Goal: Task Accomplishment & Management: Complete application form

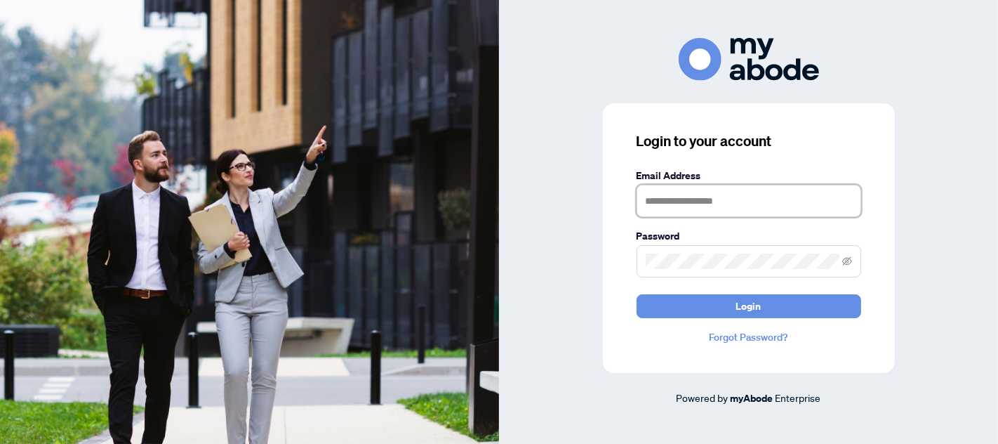
click at [726, 204] on input "text" at bounding box center [749, 201] width 225 height 32
type input "**********"
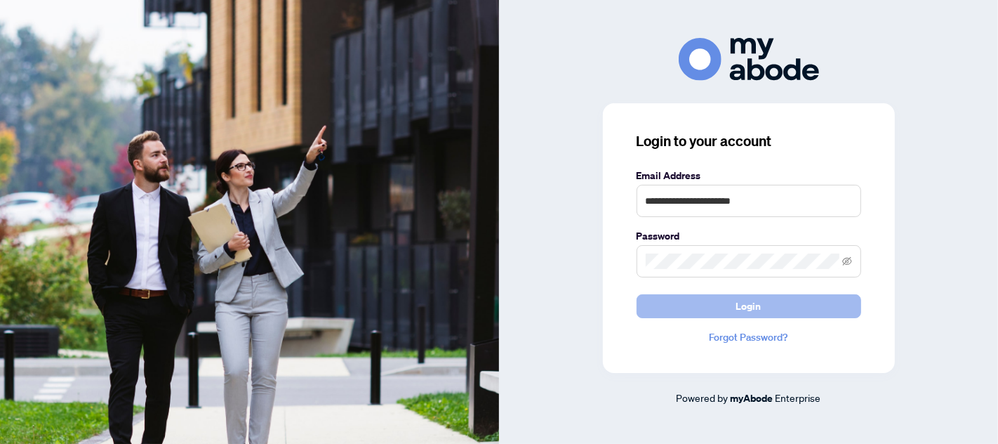
click at [745, 307] on span "Login" at bounding box center [748, 306] width 25 height 22
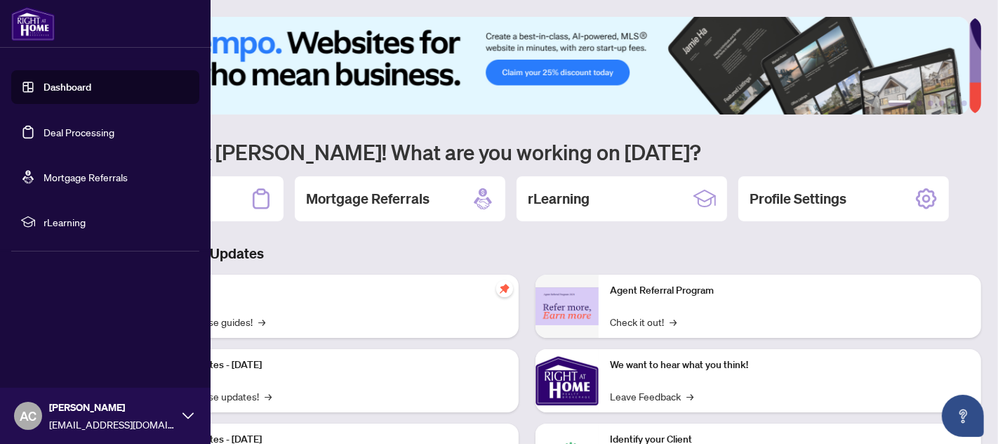
click at [92, 128] on link "Deal Processing" at bounding box center [79, 132] width 71 height 13
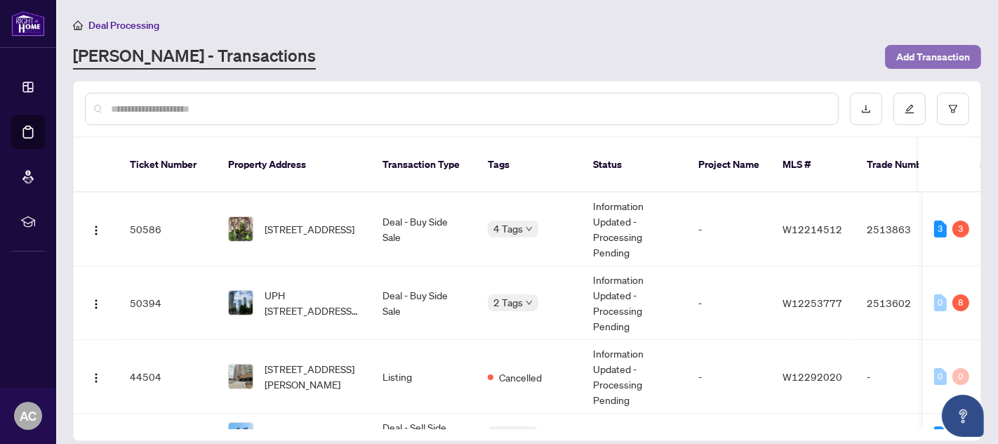
click at [933, 53] on span "Add Transaction" at bounding box center [933, 57] width 74 height 22
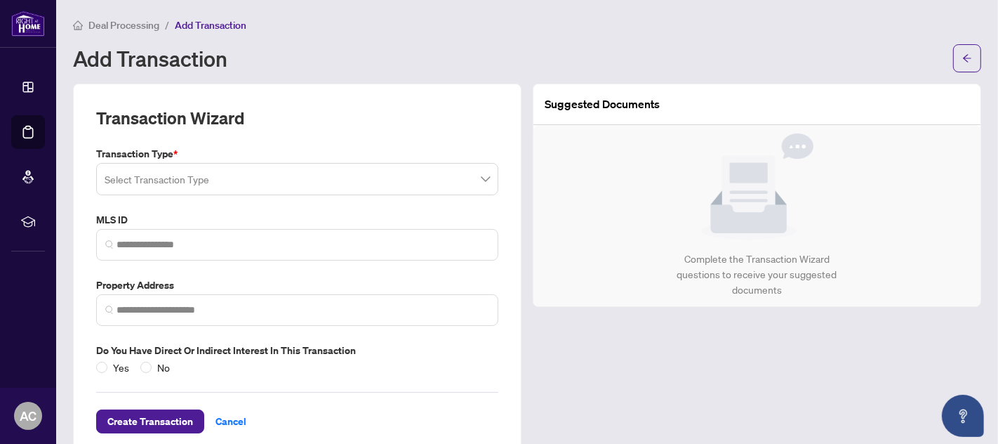
click at [469, 175] on input "search" at bounding box center [291, 181] width 373 height 31
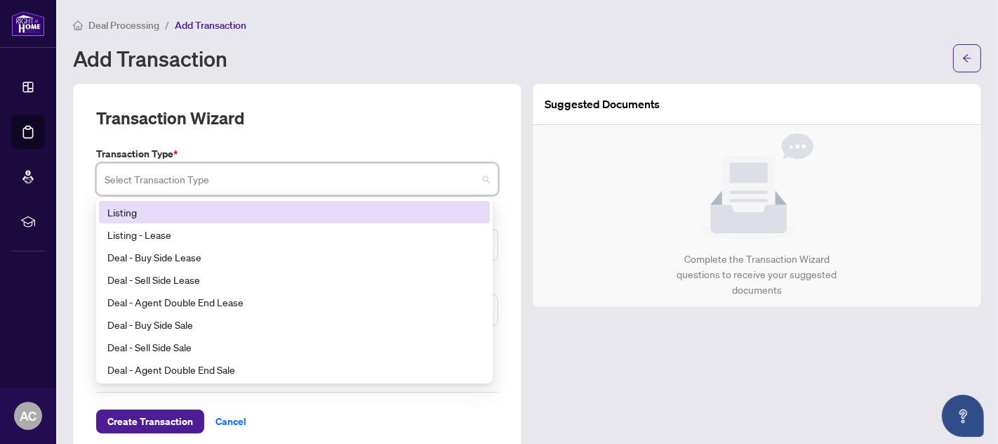
click at [179, 209] on div "Listing" at bounding box center [294, 211] width 374 height 15
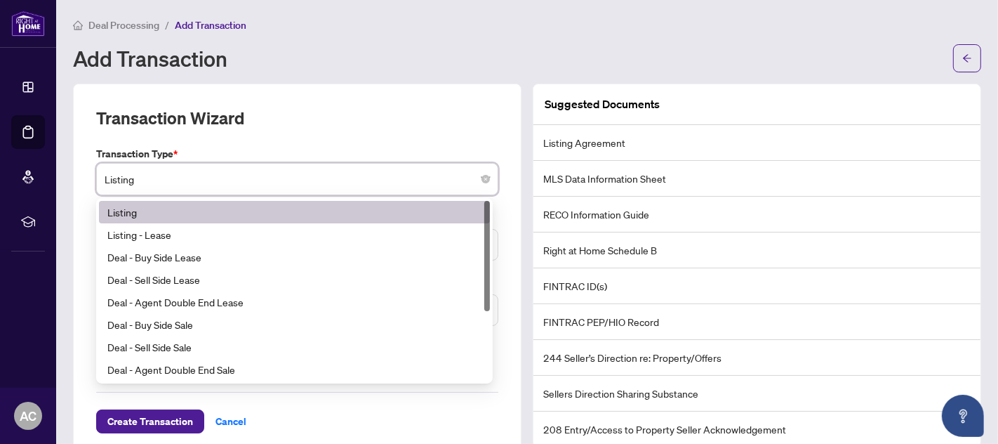
drag, startPoint x: 133, startPoint y: 179, endPoint x: 111, endPoint y: 178, distance: 21.8
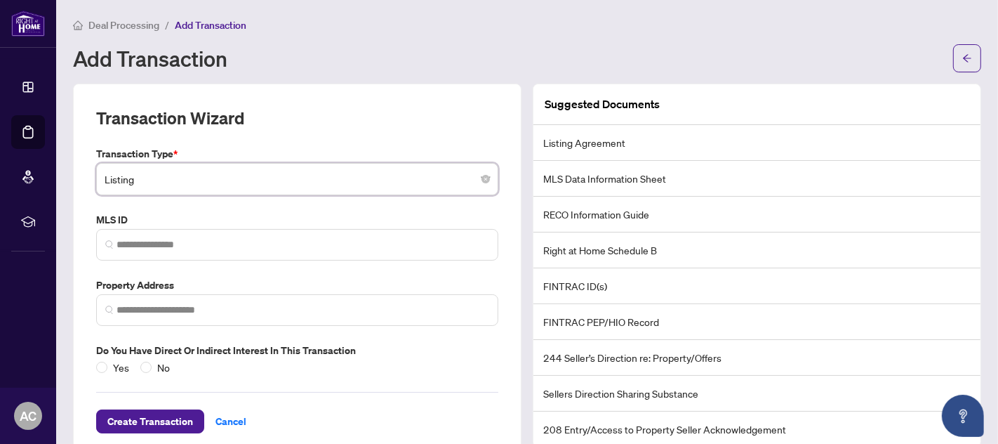
drag, startPoint x: 111, startPoint y: 178, endPoint x: 403, endPoint y: 186, distance: 292.1
click at [403, 186] on span "Listing" at bounding box center [297, 179] width 385 height 27
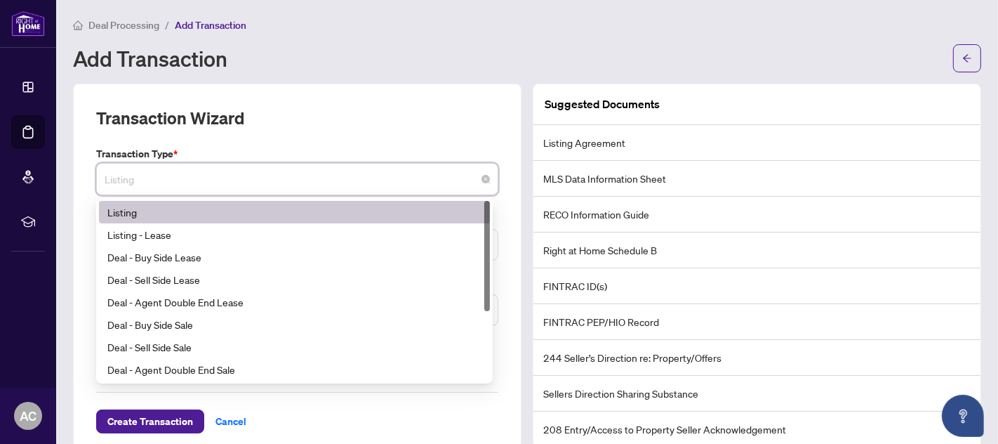
click at [338, 131] on div "Transaction Wizard" at bounding box center [297, 126] width 402 height 39
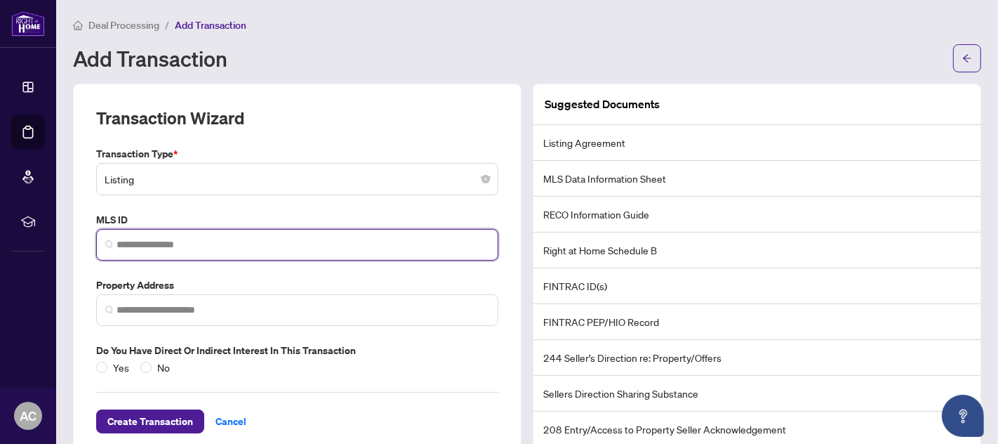
paste input "*********"
type input "*********"
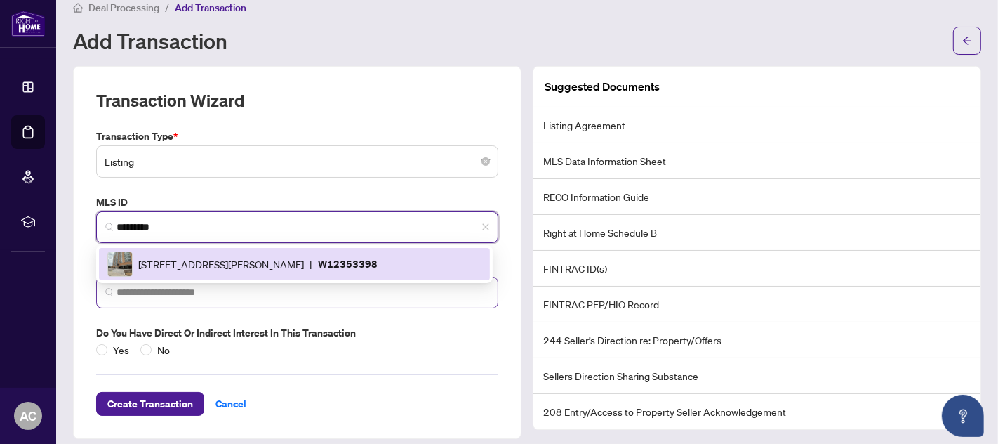
scroll to position [26, 0]
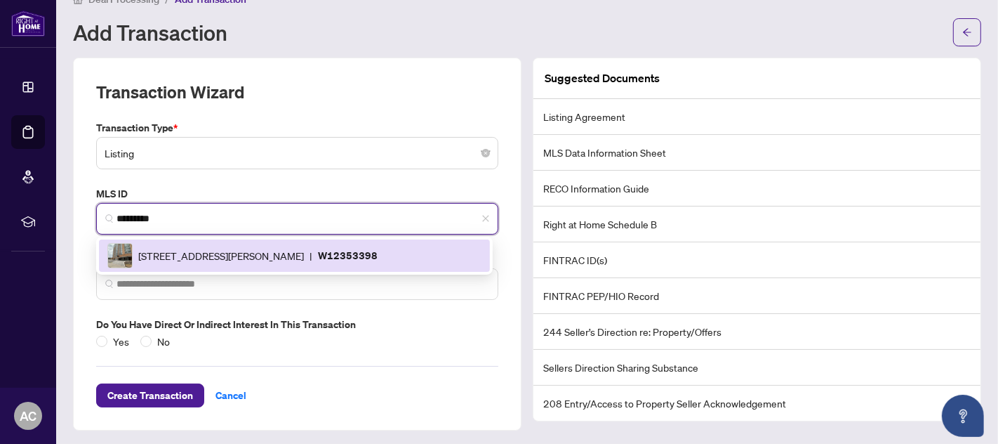
click at [304, 259] on span "300 Webb Dr, Mississauga, Ontario L5B 3W3, Canada" at bounding box center [221, 255] width 166 height 15
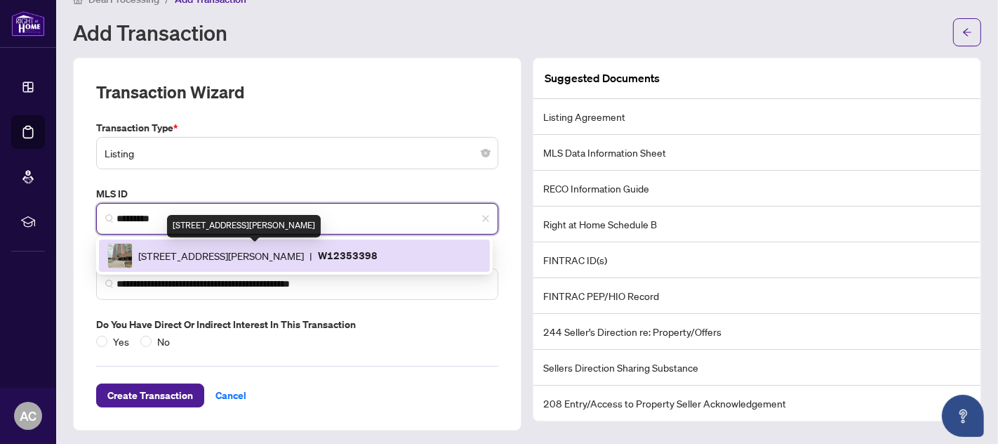
type input "**********"
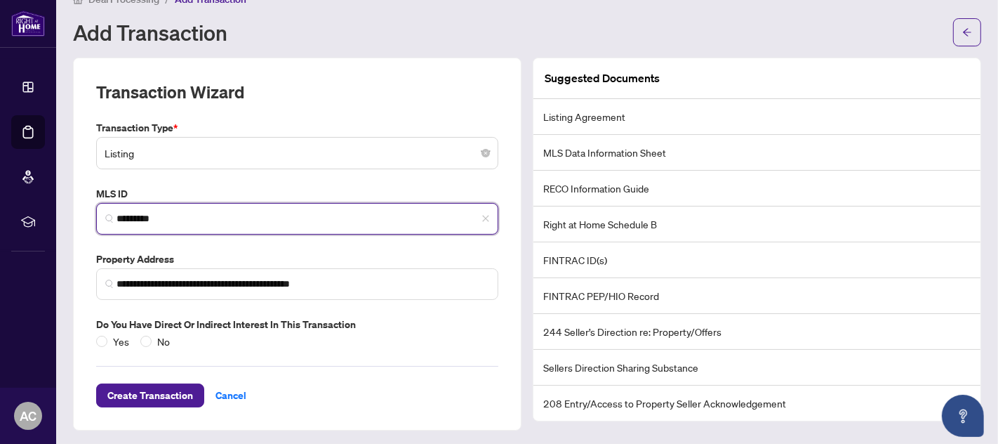
type input "*********"
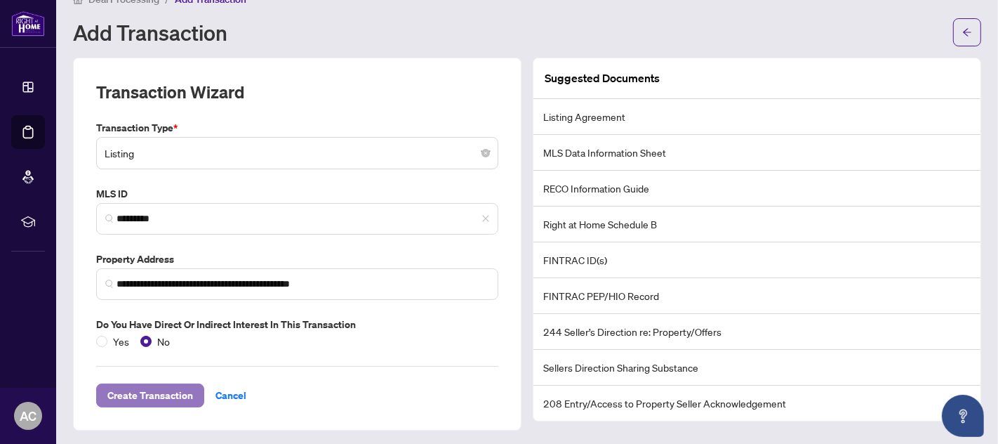
click at [135, 393] on span "Create Transaction" at bounding box center [150, 395] width 86 height 22
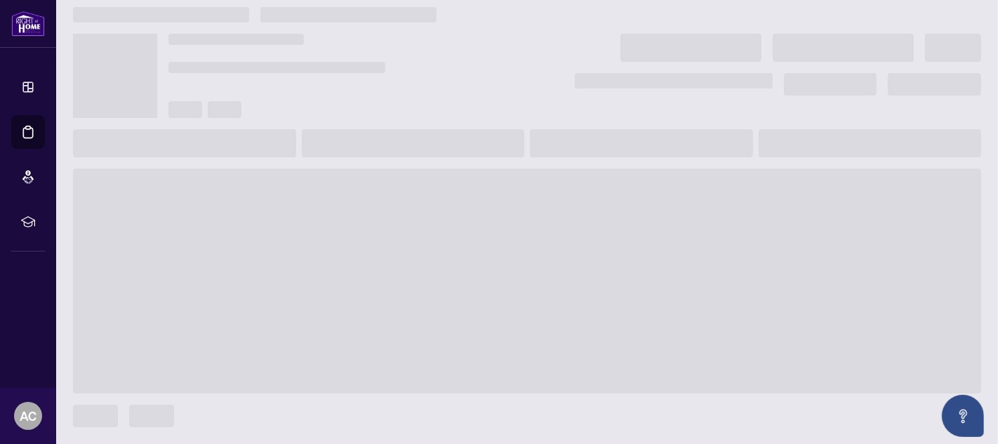
scroll to position [9, 0]
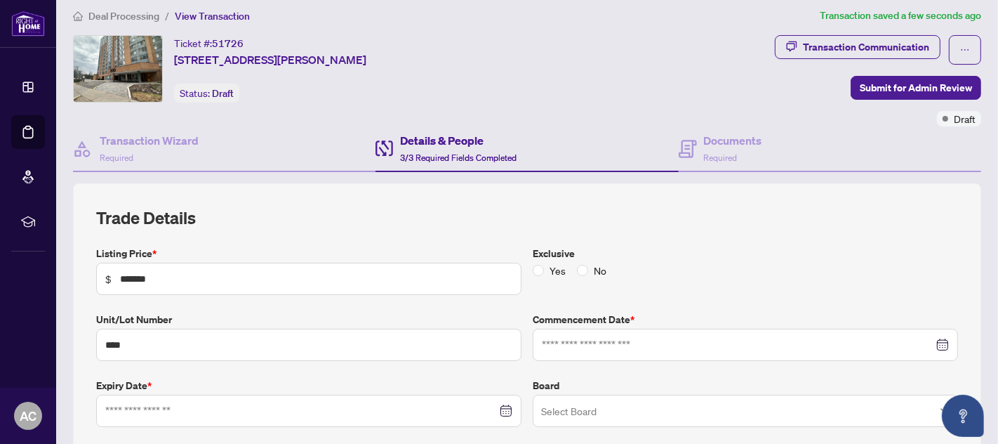
type input "**********"
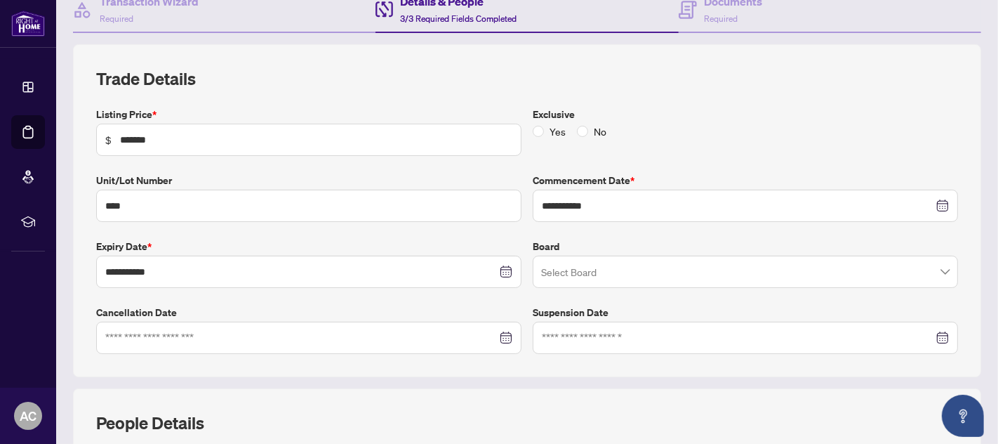
scroll to position [139, 0]
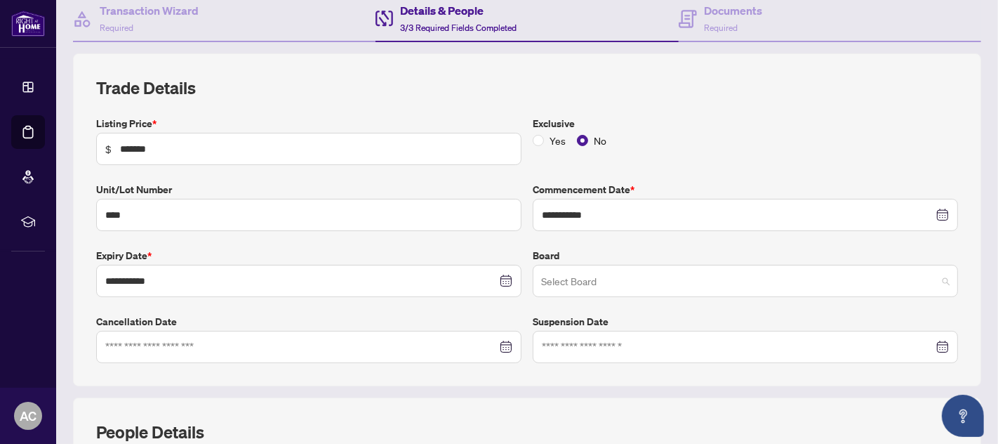
click at [574, 277] on input "search" at bounding box center [739, 282] width 396 height 31
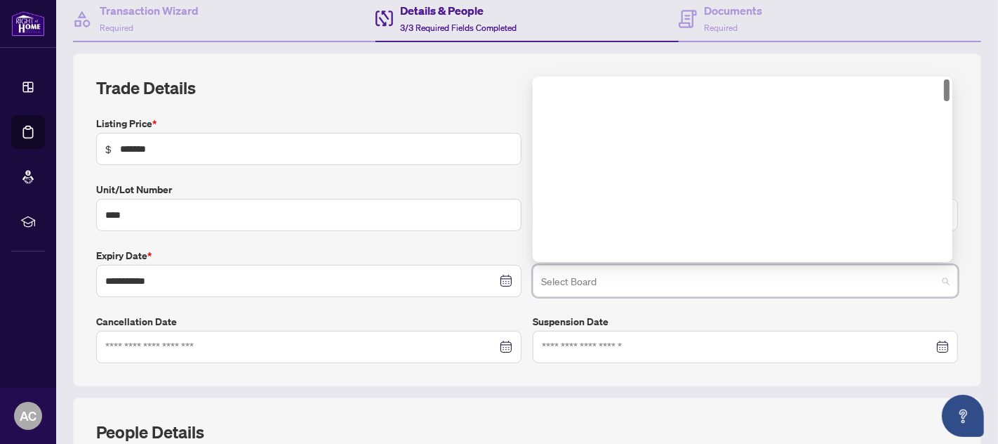
scroll to position [0, 0]
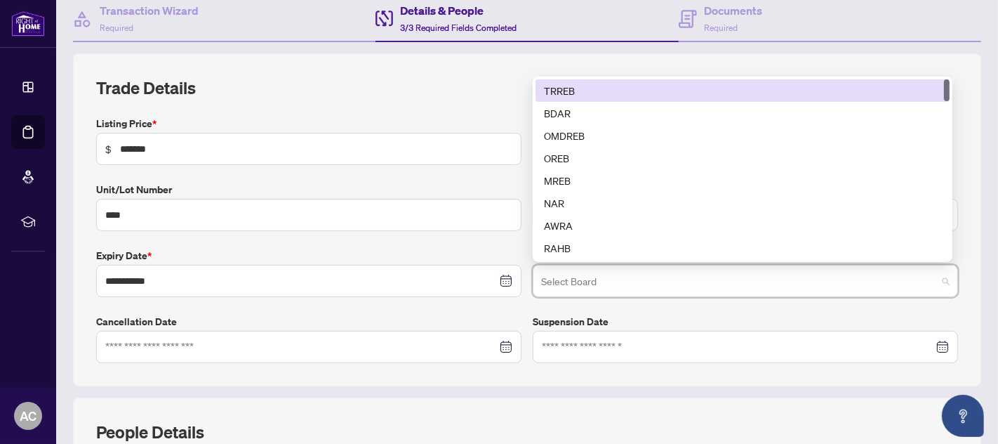
click at [578, 83] on div "TRREB" at bounding box center [742, 90] width 397 height 15
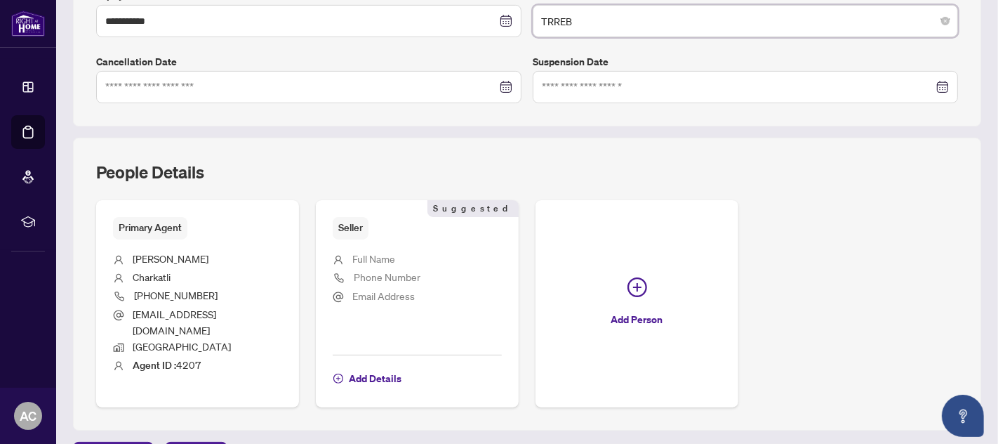
scroll to position [418, 0]
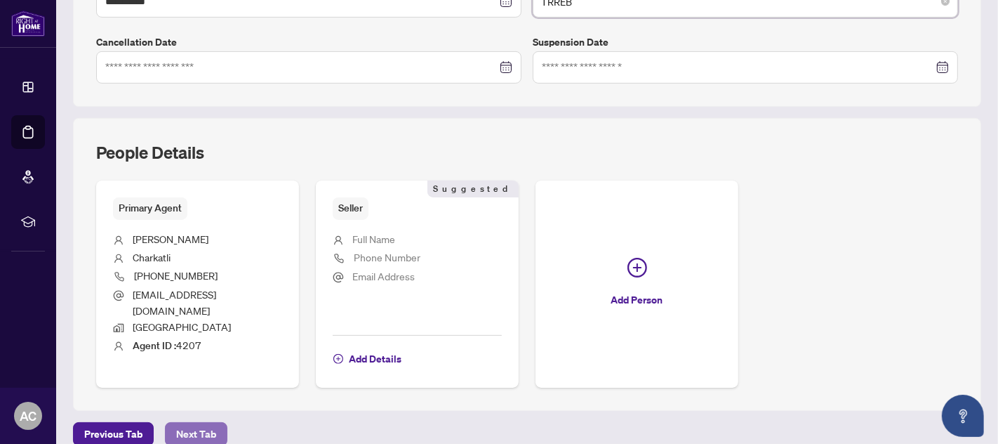
click at [204, 422] on span "Next Tab" at bounding box center [196, 433] width 40 height 22
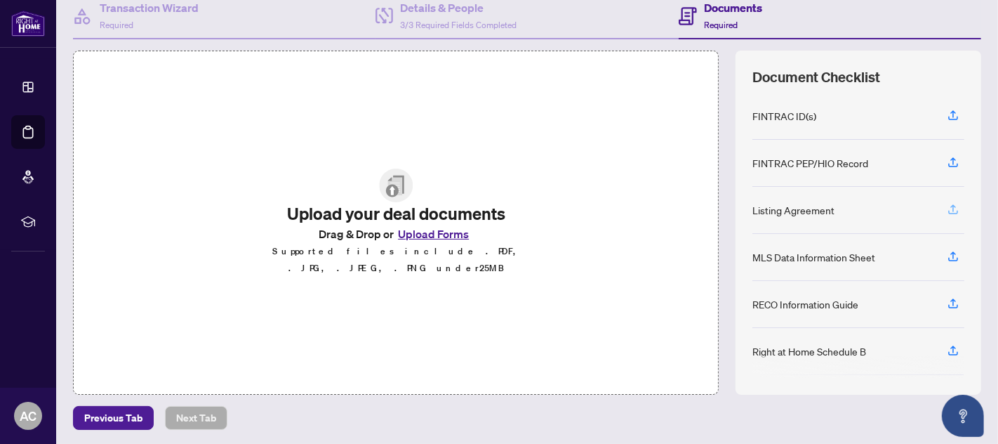
click at [947, 205] on icon "button" at bounding box center [953, 209] width 13 height 13
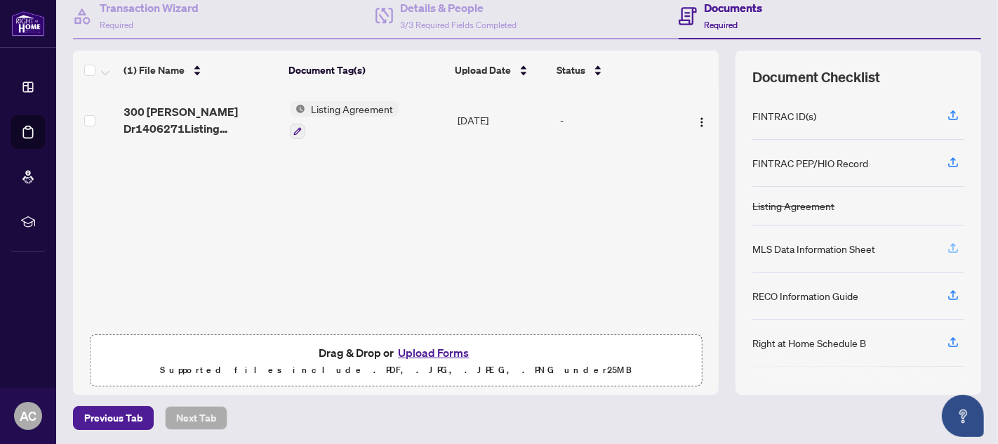
click at [950, 245] on icon "button" at bounding box center [953, 246] width 6 height 7
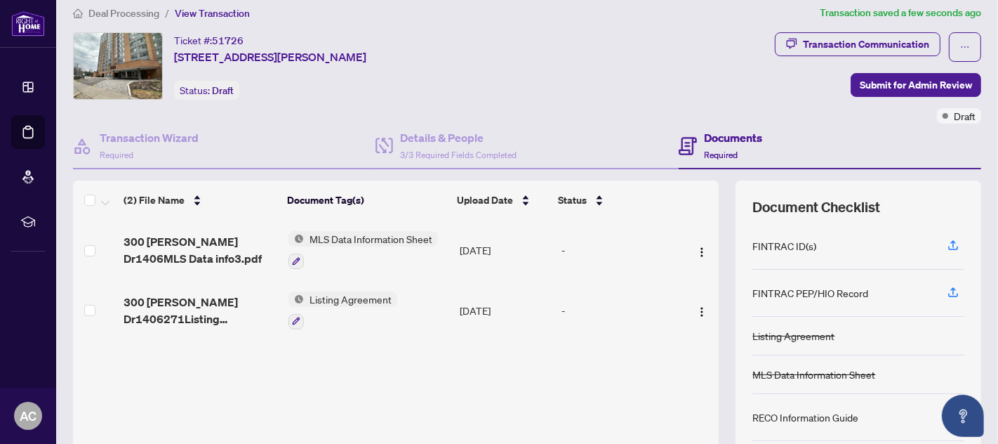
scroll to position [142, 0]
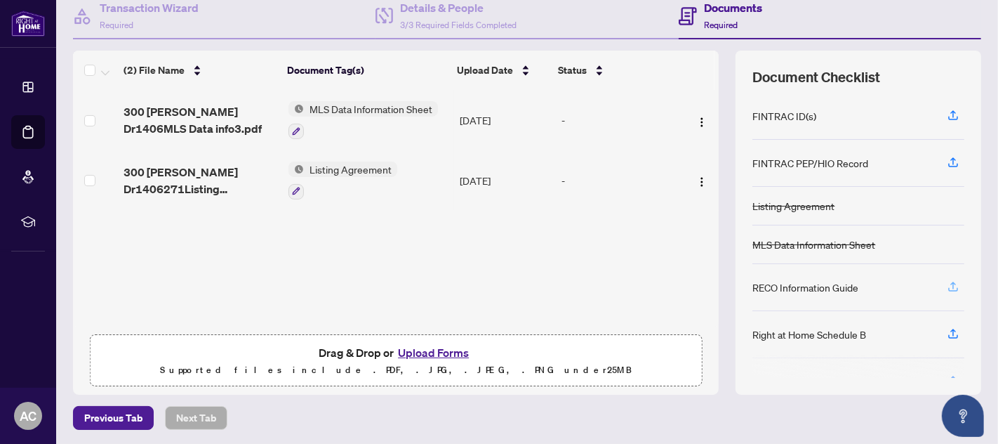
click at [950, 281] on icon "button" at bounding box center [953, 284] width 6 height 7
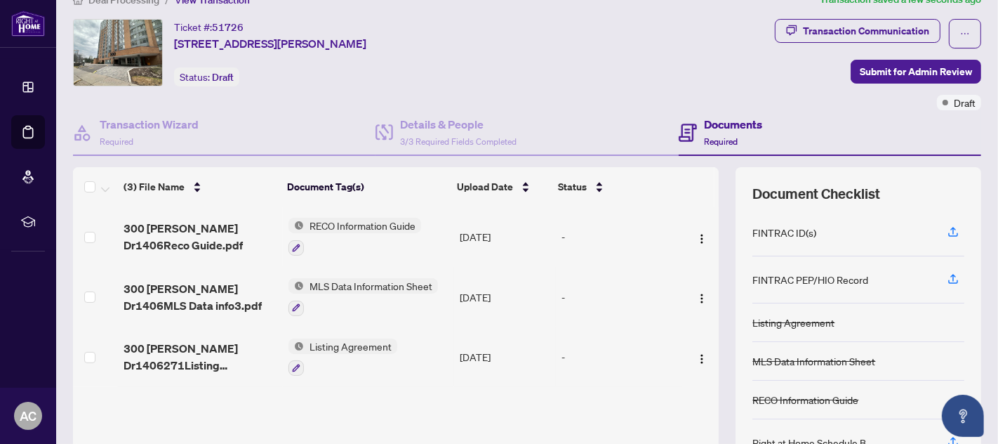
scroll to position [12, 0]
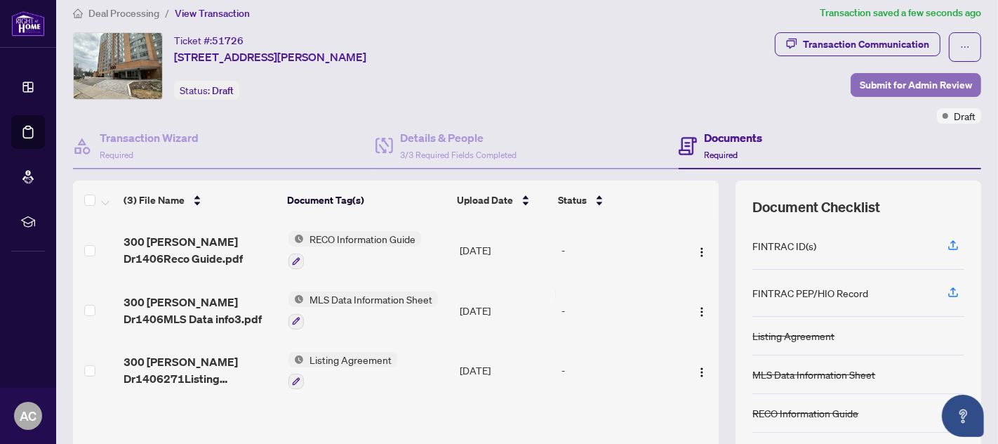
click at [904, 80] on span "Submit for Admin Review" at bounding box center [916, 85] width 112 height 22
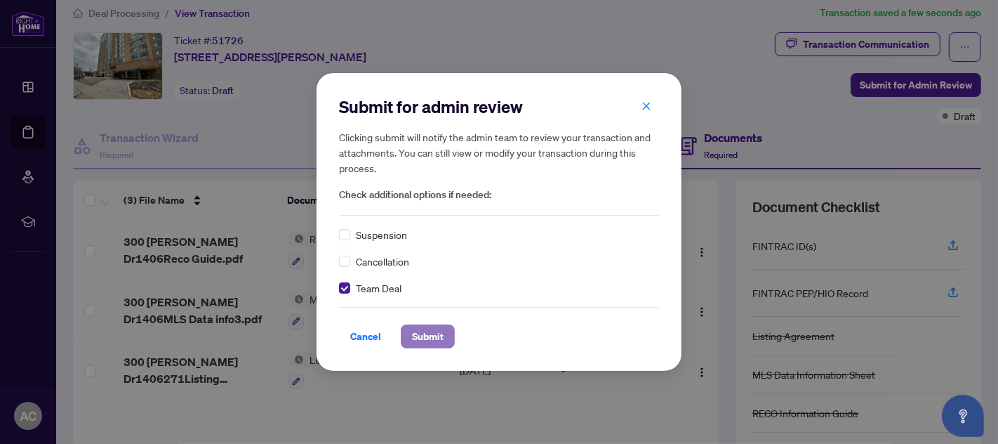
click at [422, 329] on span "Submit" at bounding box center [428, 336] width 32 height 22
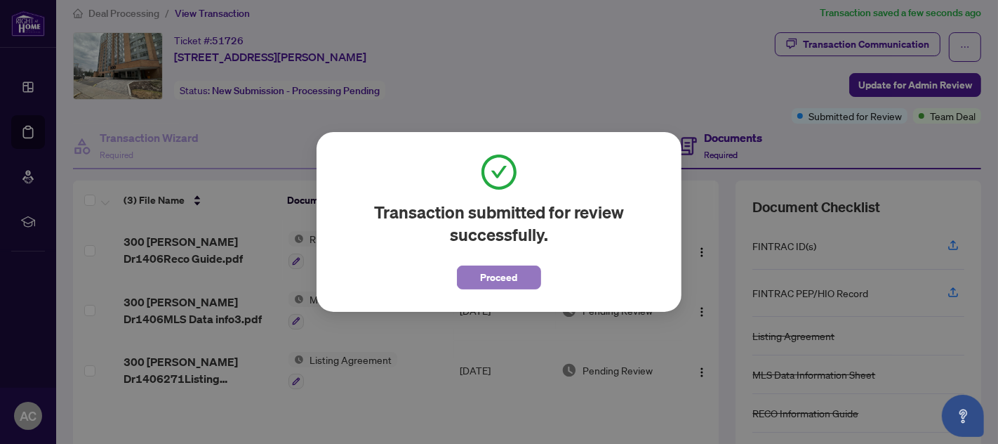
click at [505, 279] on span "Proceed" at bounding box center [499, 277] width 37 height 22
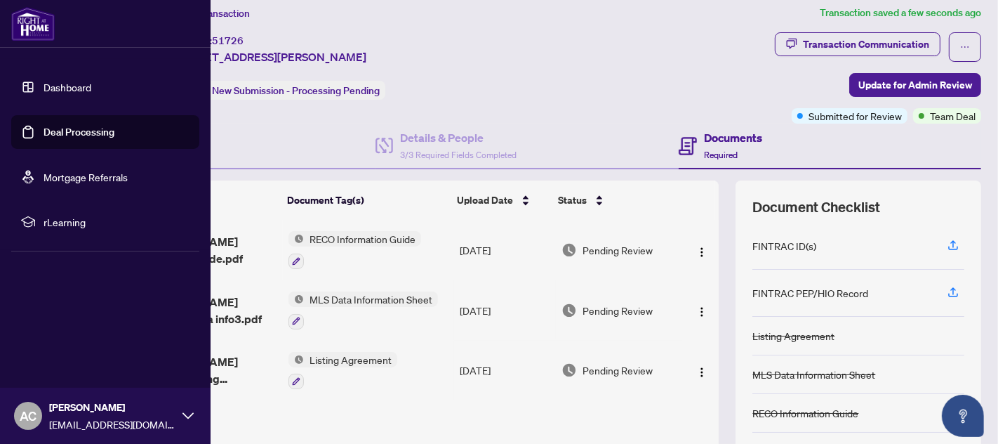
click at [91, 133] on link "Deal Processing" at bounding box center [79, 132] width 71 height 13
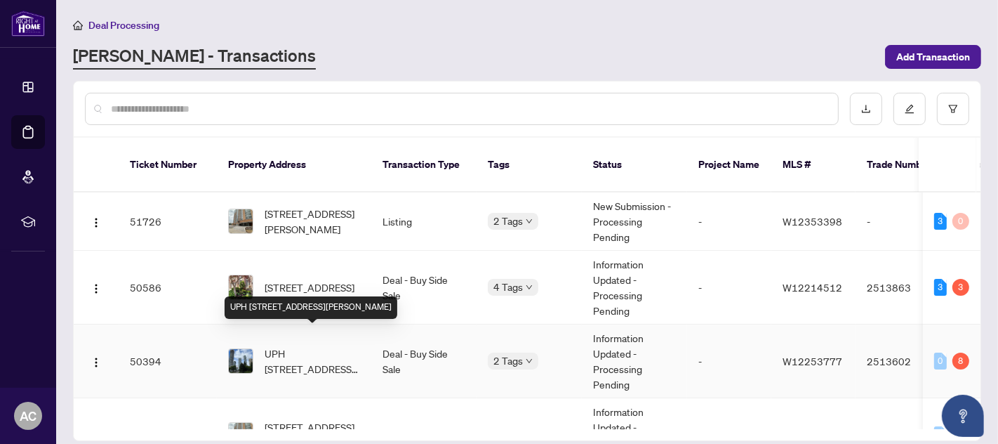
click at [352, 345] on span "UPH 12-550 Webb Dr, Mississauga, Ontario L5B 3Y4, Canada" at bounding box center [312, 360] width 95 height 31
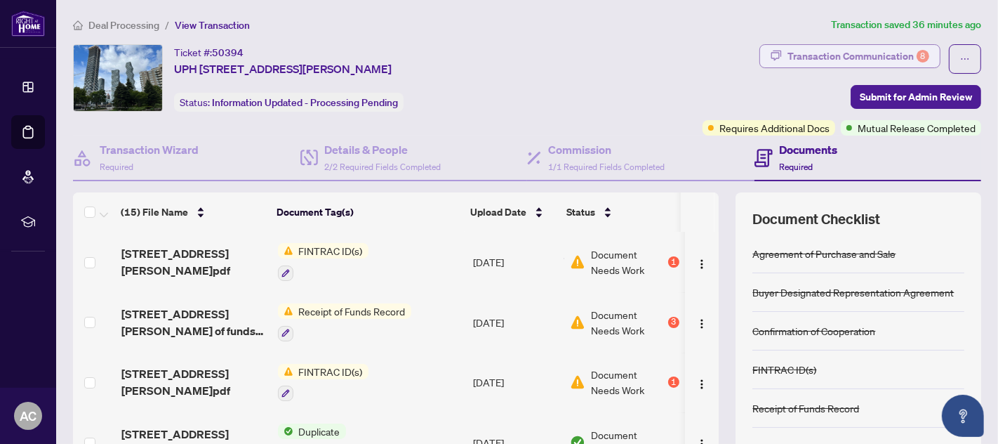
click at [834, 53] on div "Transaction Communication 8" at bounding box center [858, 56] width 142 height 22
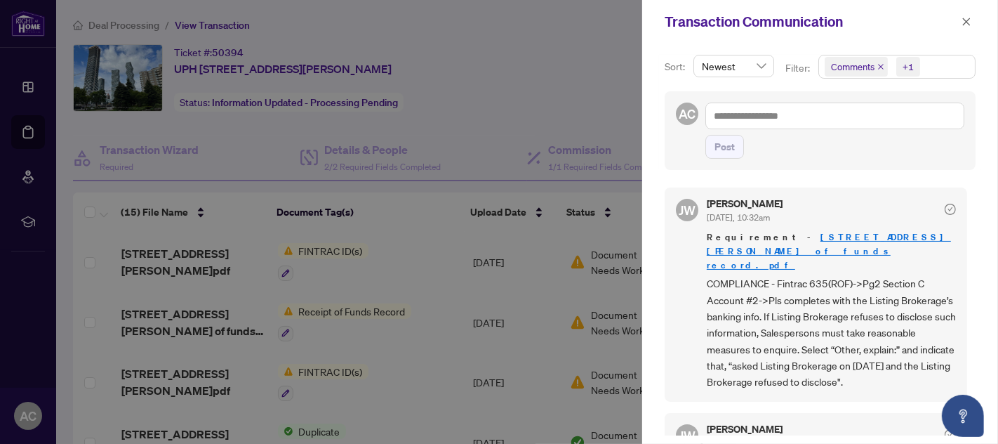
scroll to position [130, 0]
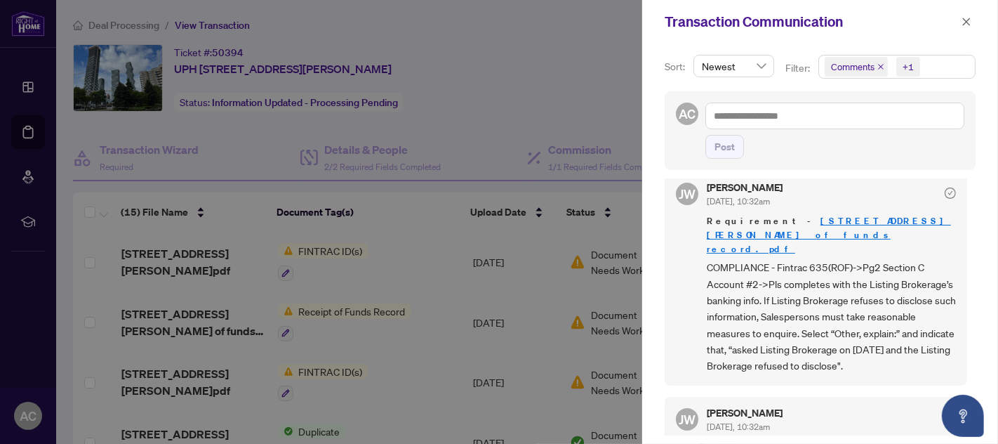
click at [337, 312] on div at bounding box center [499, 222] width 998 height 444
click at [338, 310] on div at bounding box center [499, 222] width 998 height 444
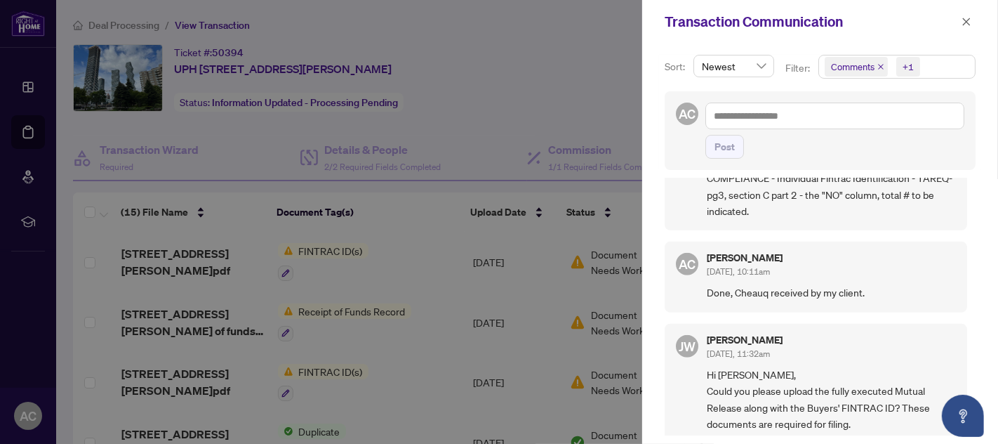
scroll to position [910, 0]
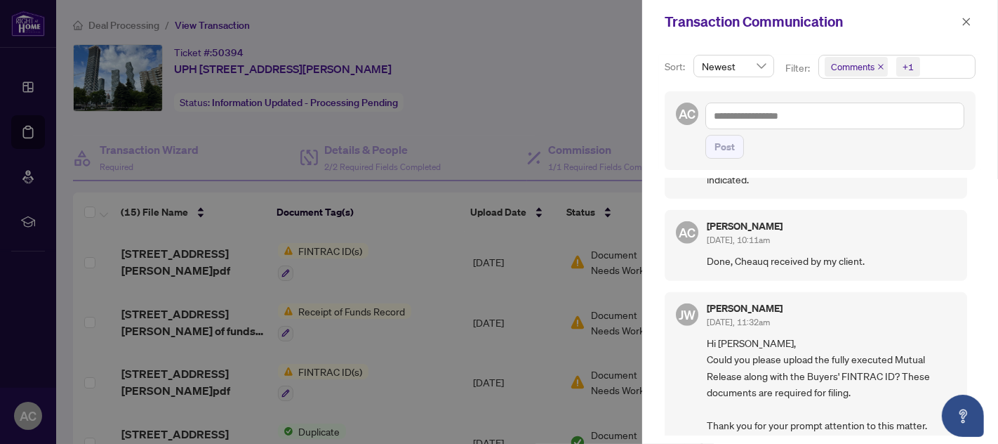
click at [539, 298] on div at bounding box center [499, 222] width 998 height 444
click at [964, 19] on icon "close" at bounding box center [967, 22] width 8 height 8
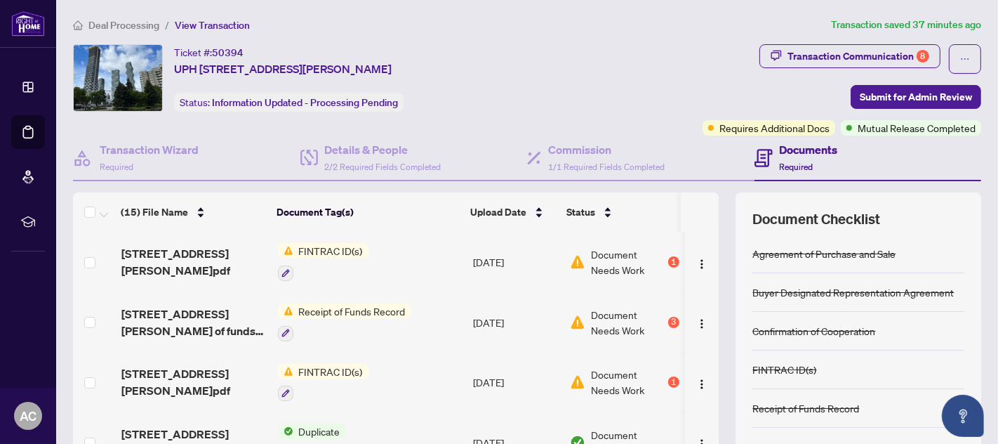
click at [335, 247] on span "FINTRAC ID(s)" at bounding box center [330, 250] width 75 height 15
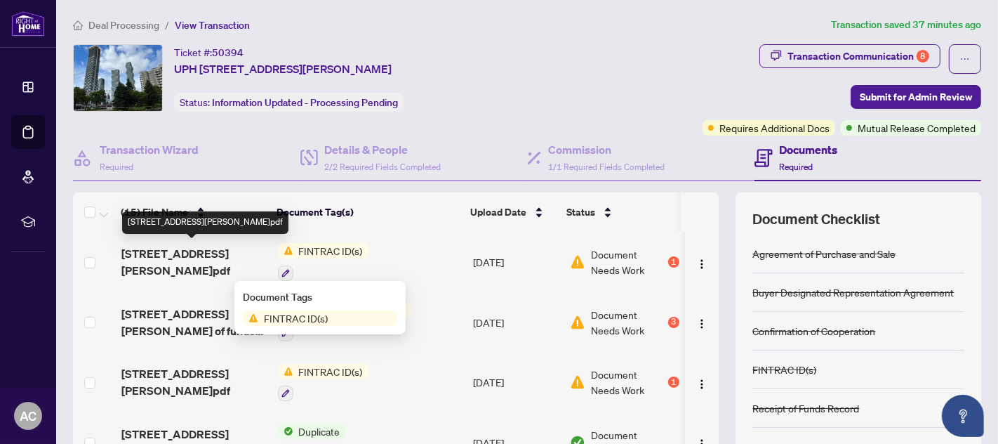
click at [152, 254] on span "550 Webb DrUPH12630Tareq.pdf" at bounding box center [193, 262] width 145 height 34
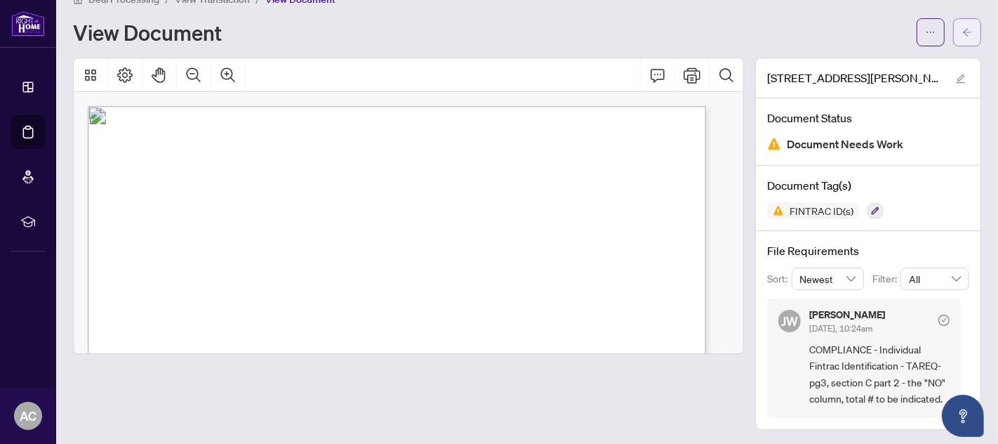
click at [962, 30] on icon "arrow-left" at bounding box center [967, 32] width 10 height 10
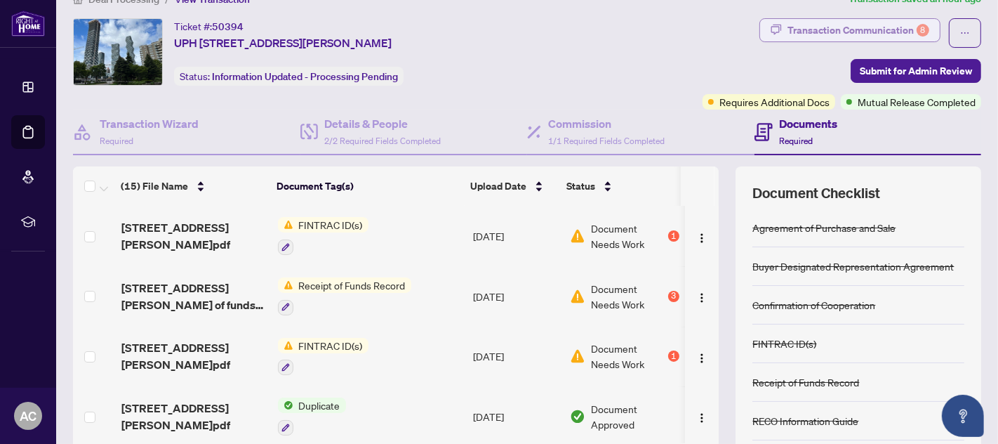
click at [855, 25] on div "Transaction Communication 8" at bounding box center [858, 30] width 142 height 22
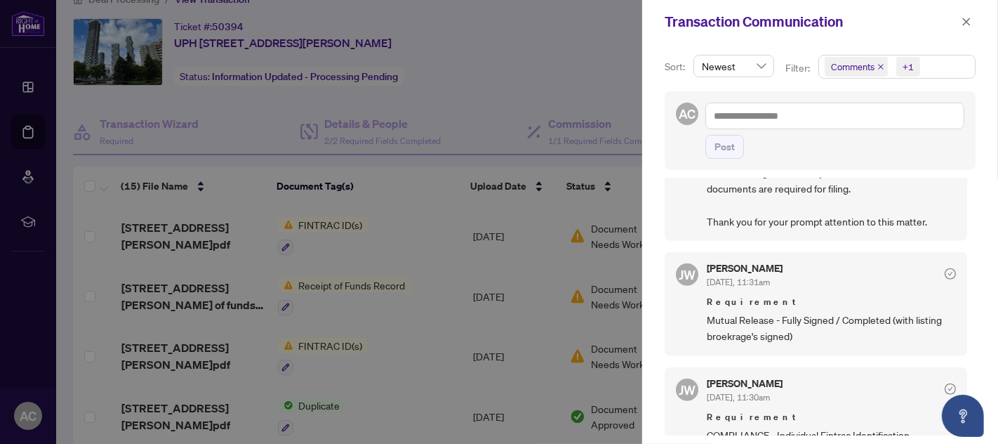
scroll to position [1169, 0]
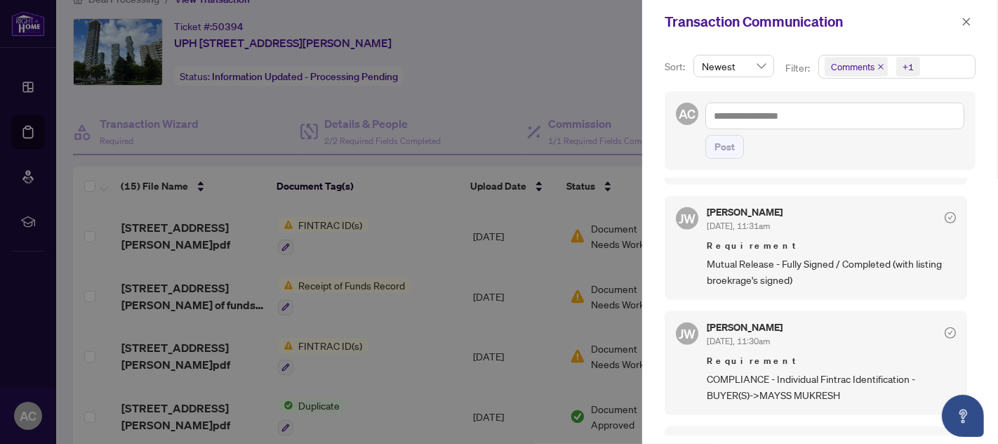
click at [577, 36] on div at bounding box center [499, 222] width 998 height 444
click at [969, 18] on icon "close" at bounding box center [966, 22] width 10 height 10
